Goal: Information Seeking & Learning: Learn about a topic

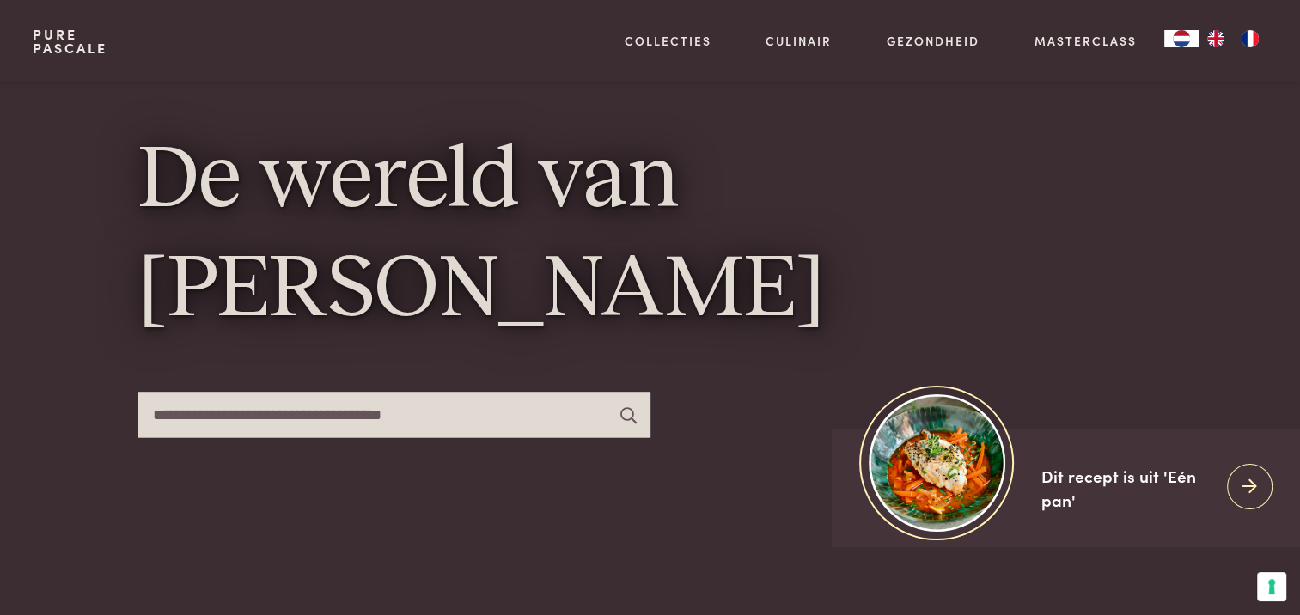
scroll to position [86, 0]
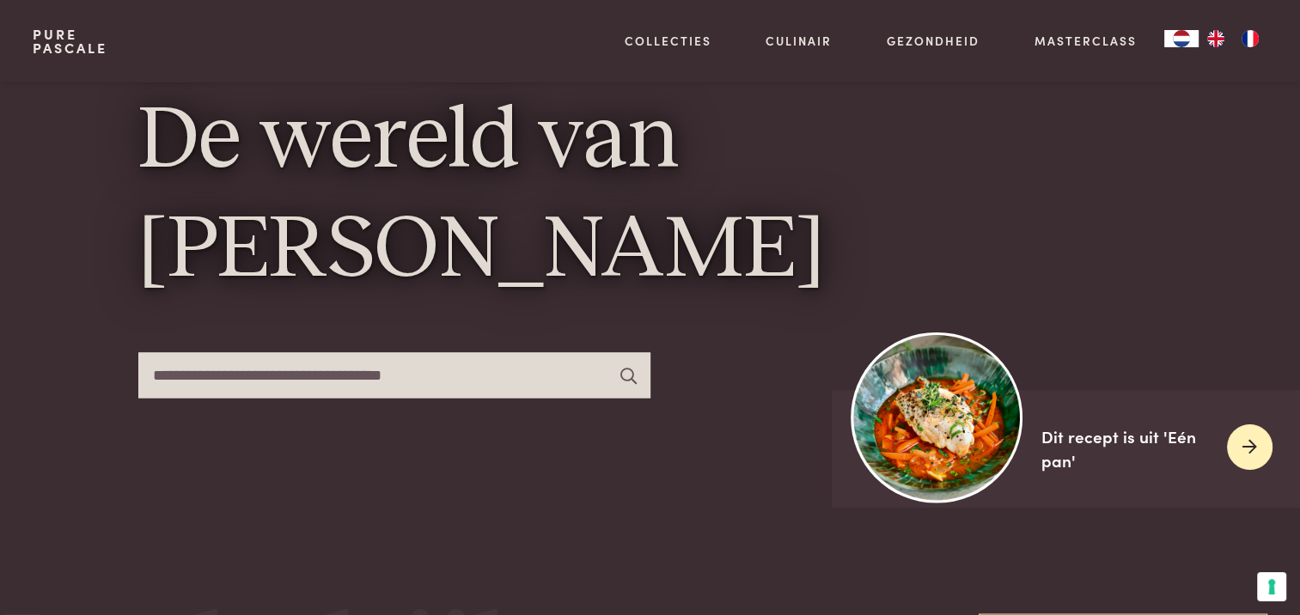
click at [1248, 447] on icon at bounding box center [1250, 447] width 15 height 25
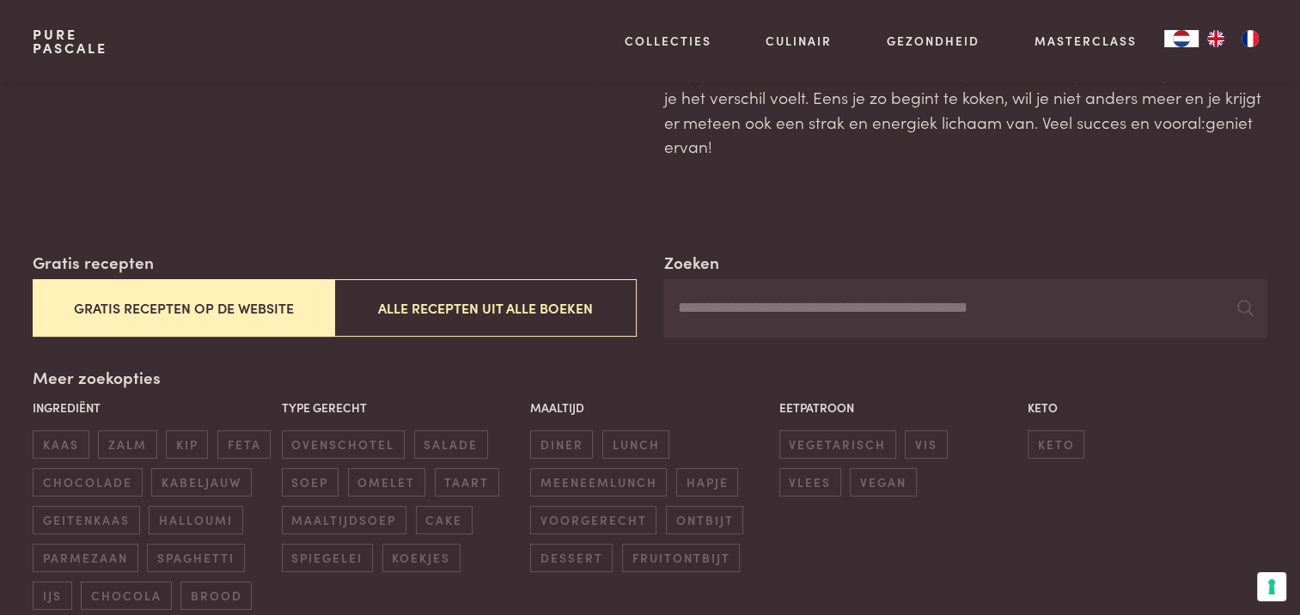
scroll to position [172, 0]
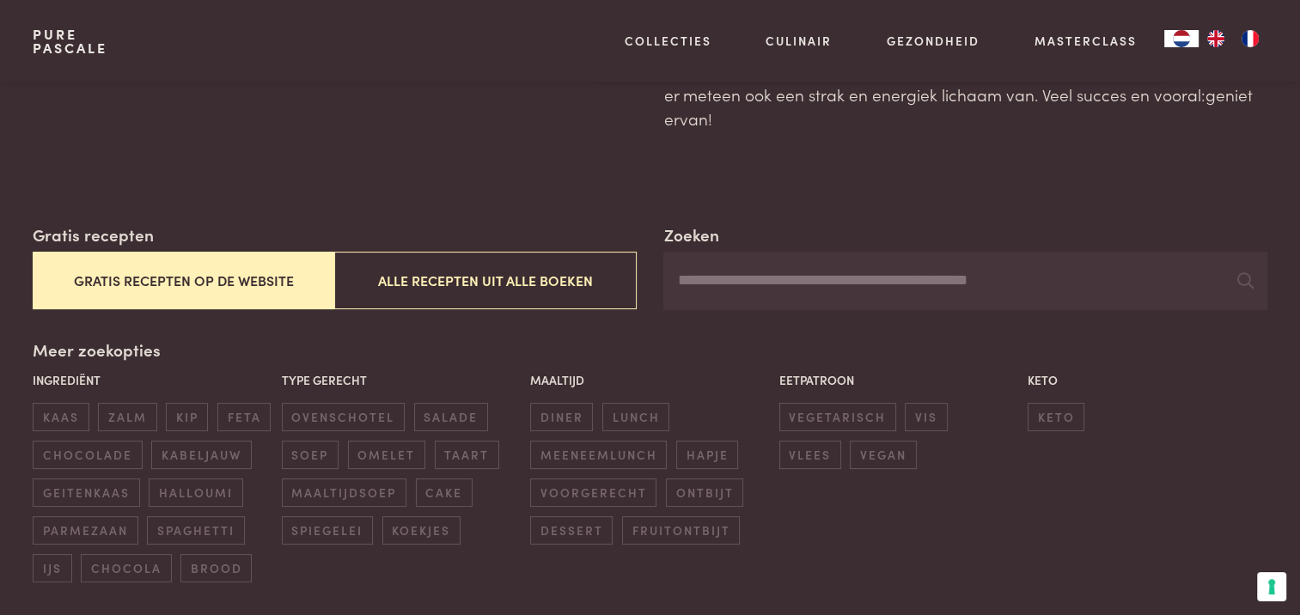
click at [131, 278] on button "Gratis recepten op de website" at bounding box center [184, 281] width 302 height 58
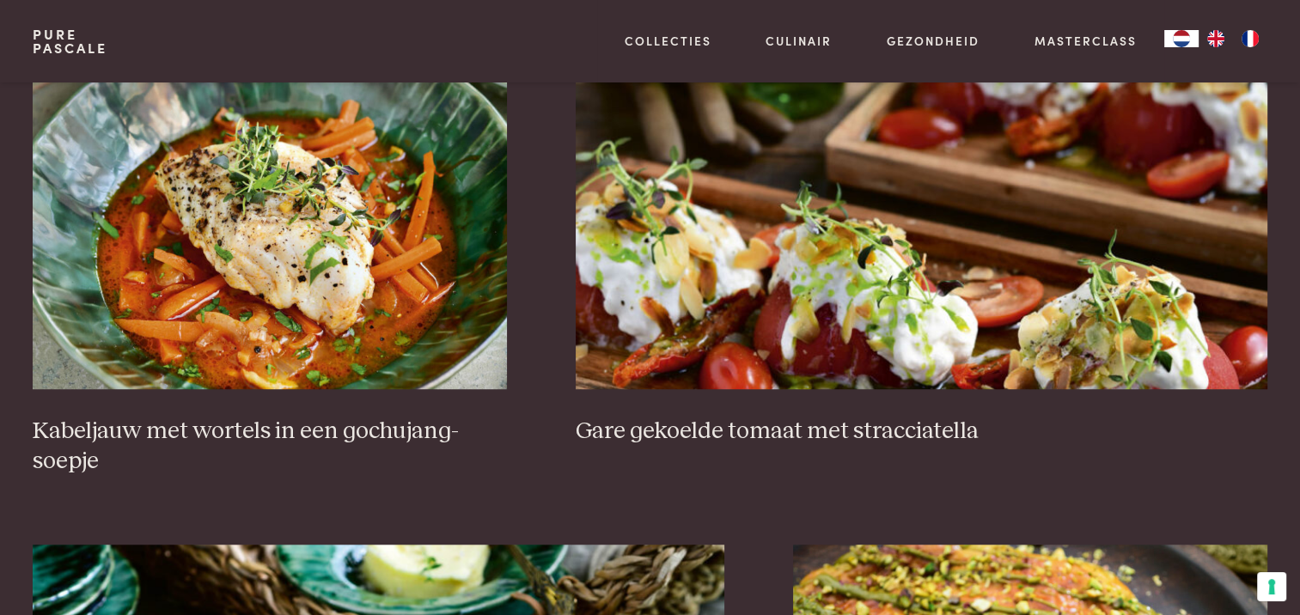
scroll to position [1254, 0]
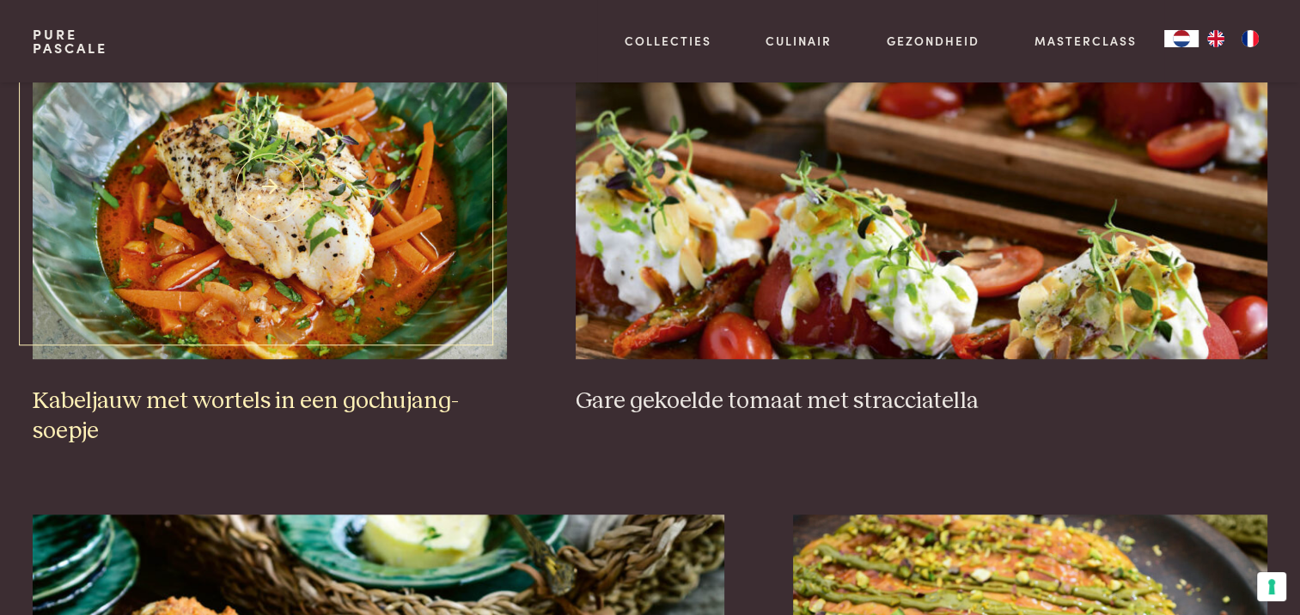
click at [254, 222] on img at bounding box center [270, 187] width 474 height 344
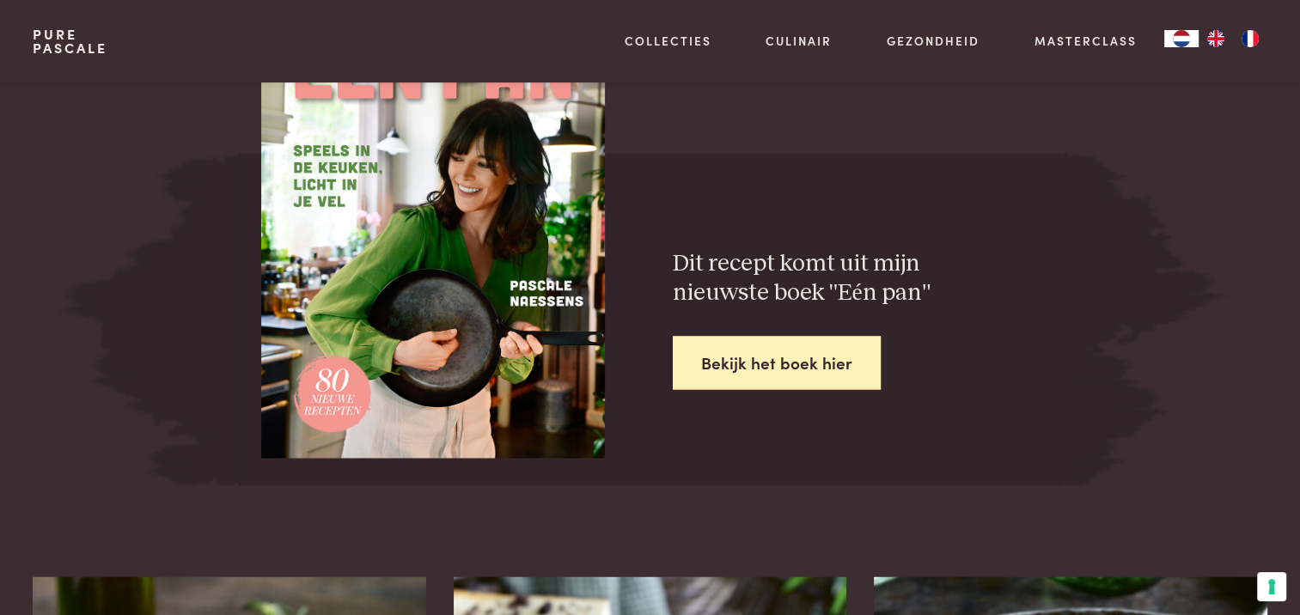
scroll to position [2922, 0]
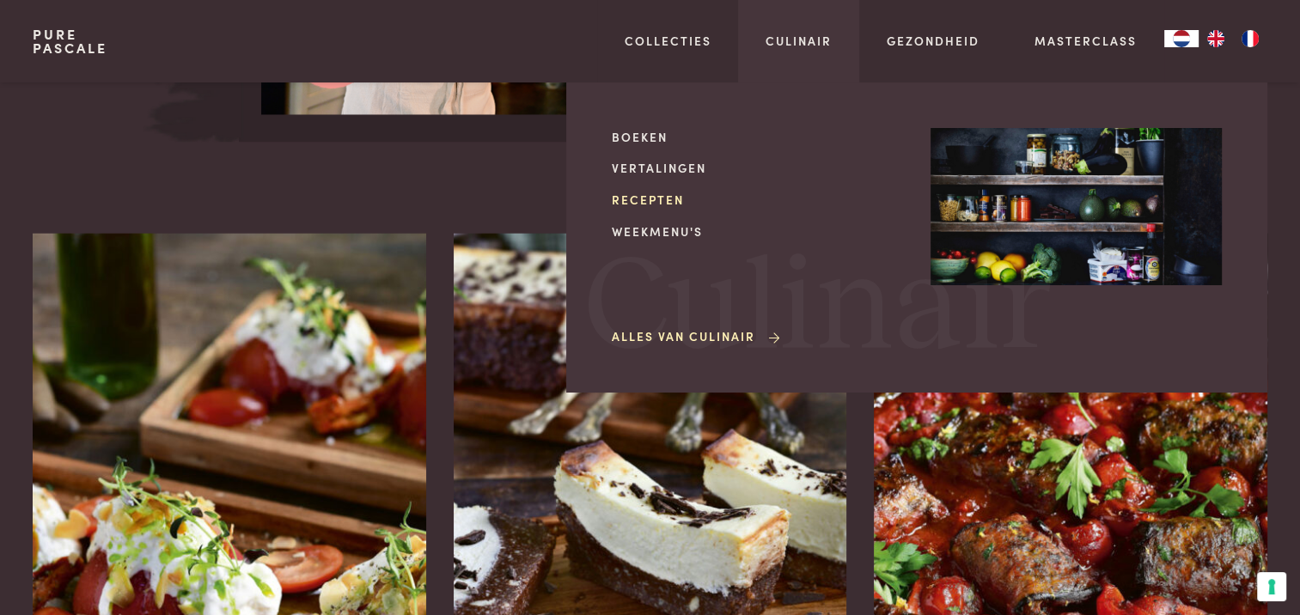
click at [668, 199] on link "Recepten" at bounding box center [757, 200] width 291 height 18
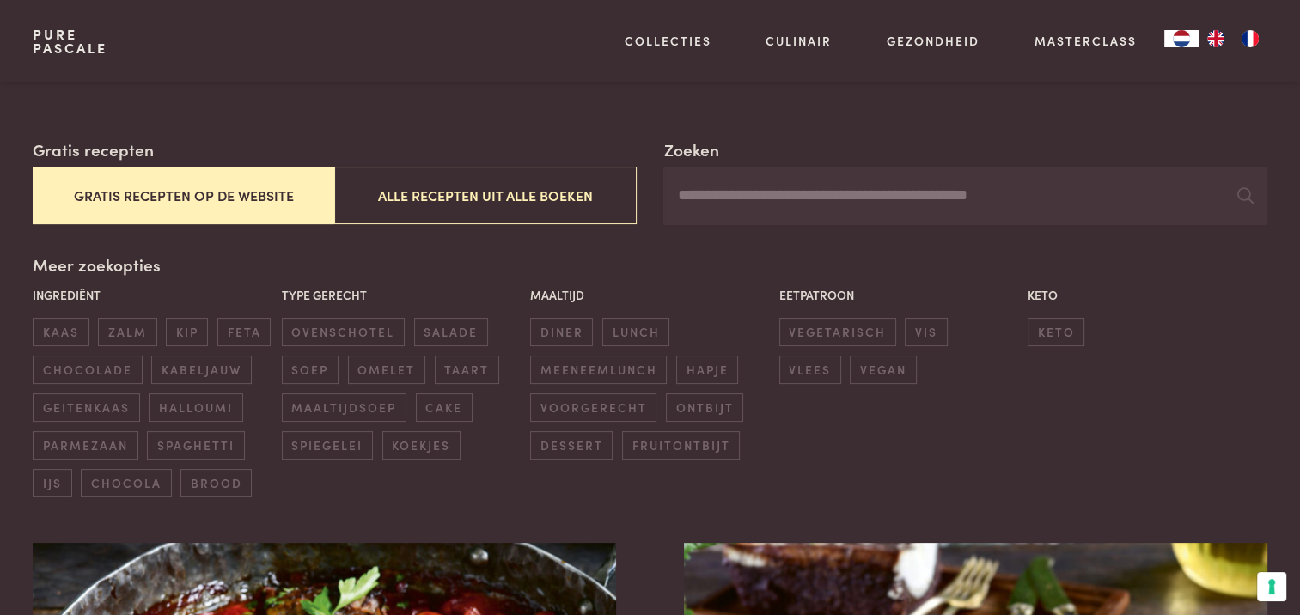
scroll to position [258, 0]
click at [100, 199] on button "Gratis recepten op de website" at bounding box center [184, 195] width 302 height 58
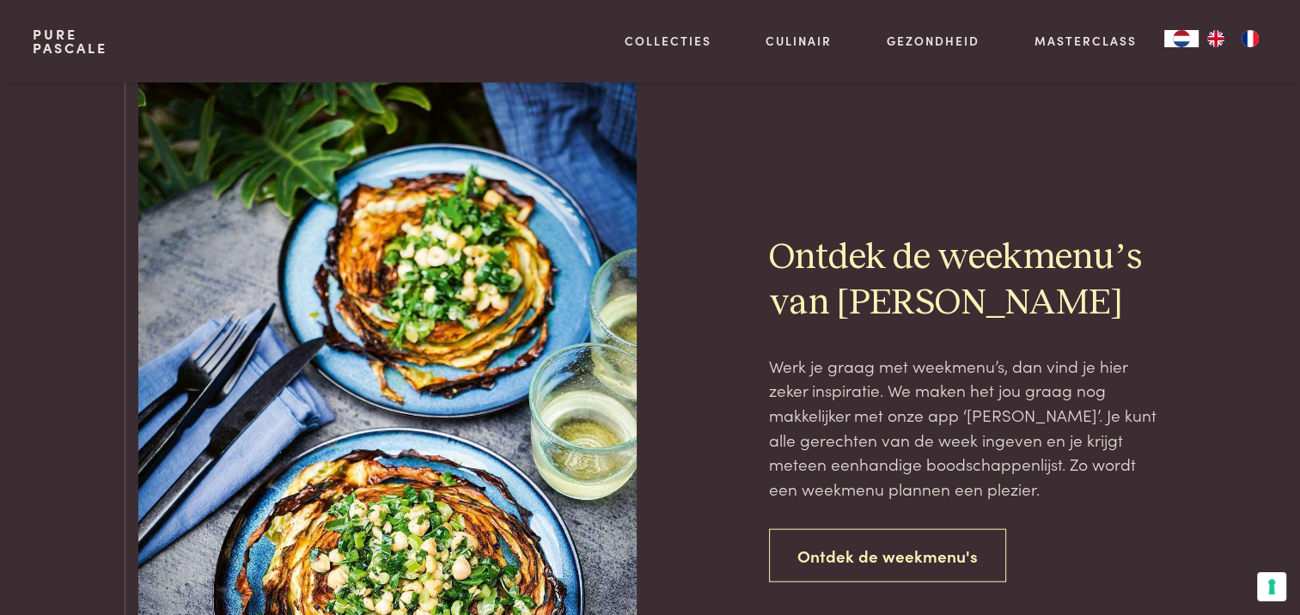
scroll to position [3833, 0]
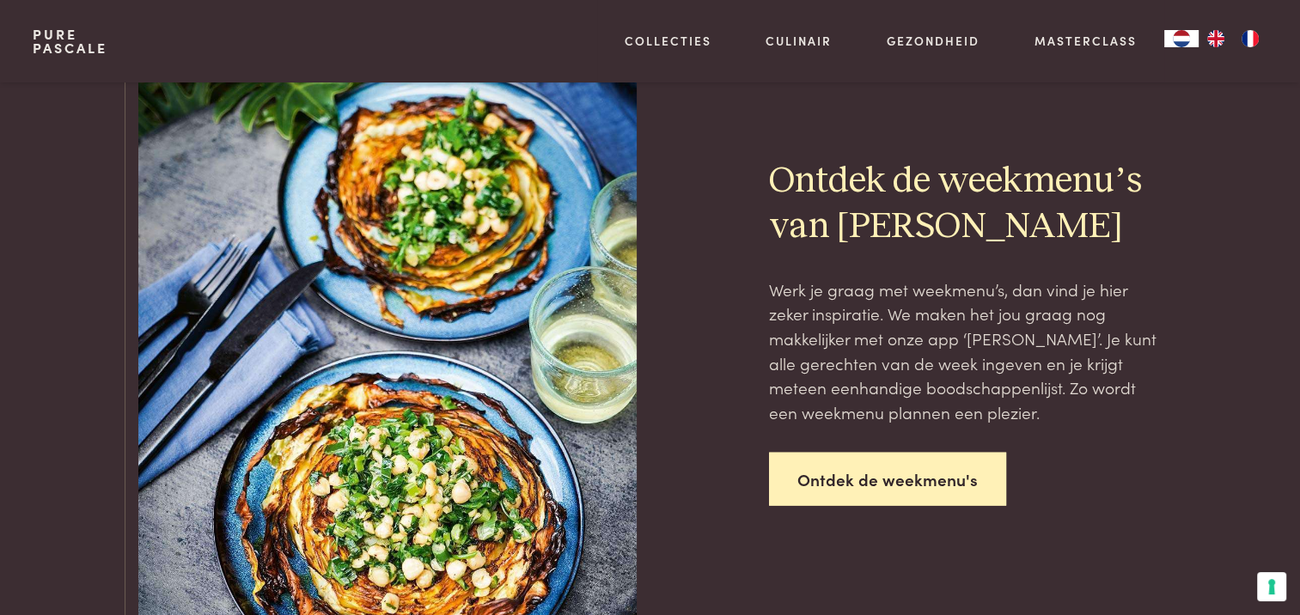
click at [936, 478] on link "Ontdek de weekmenu's" at bounding box center [887, 480] width 237 height 54
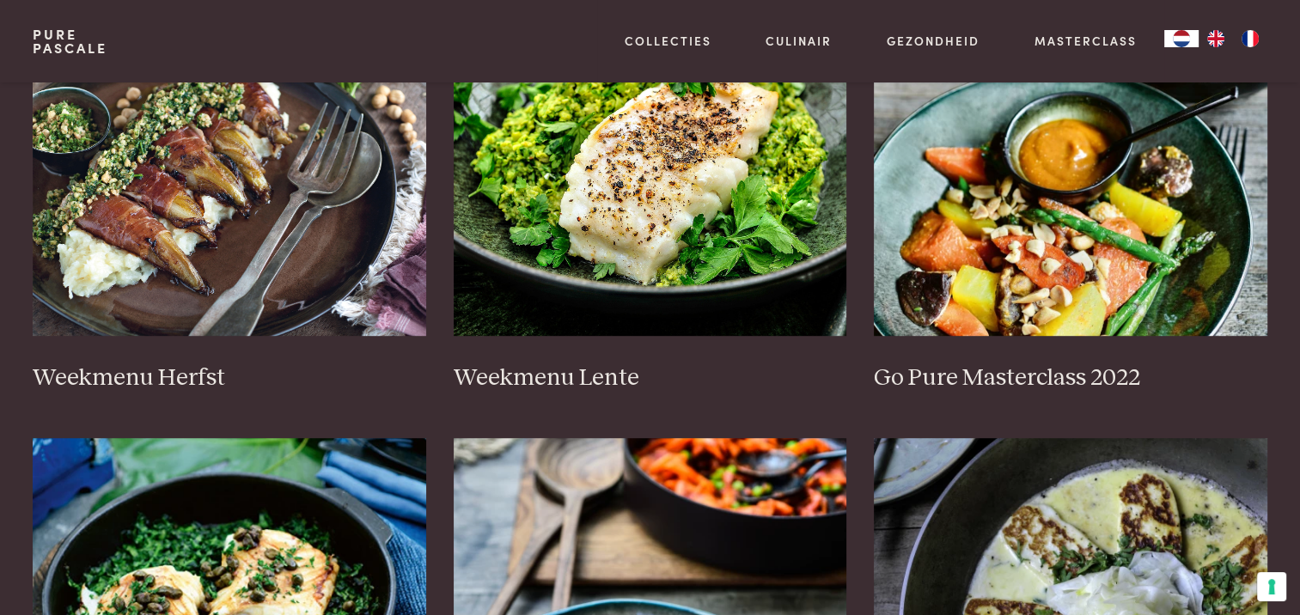
scroll to position [860, 0]
